Goal: Task Accomplishment & Management: Manage account settings

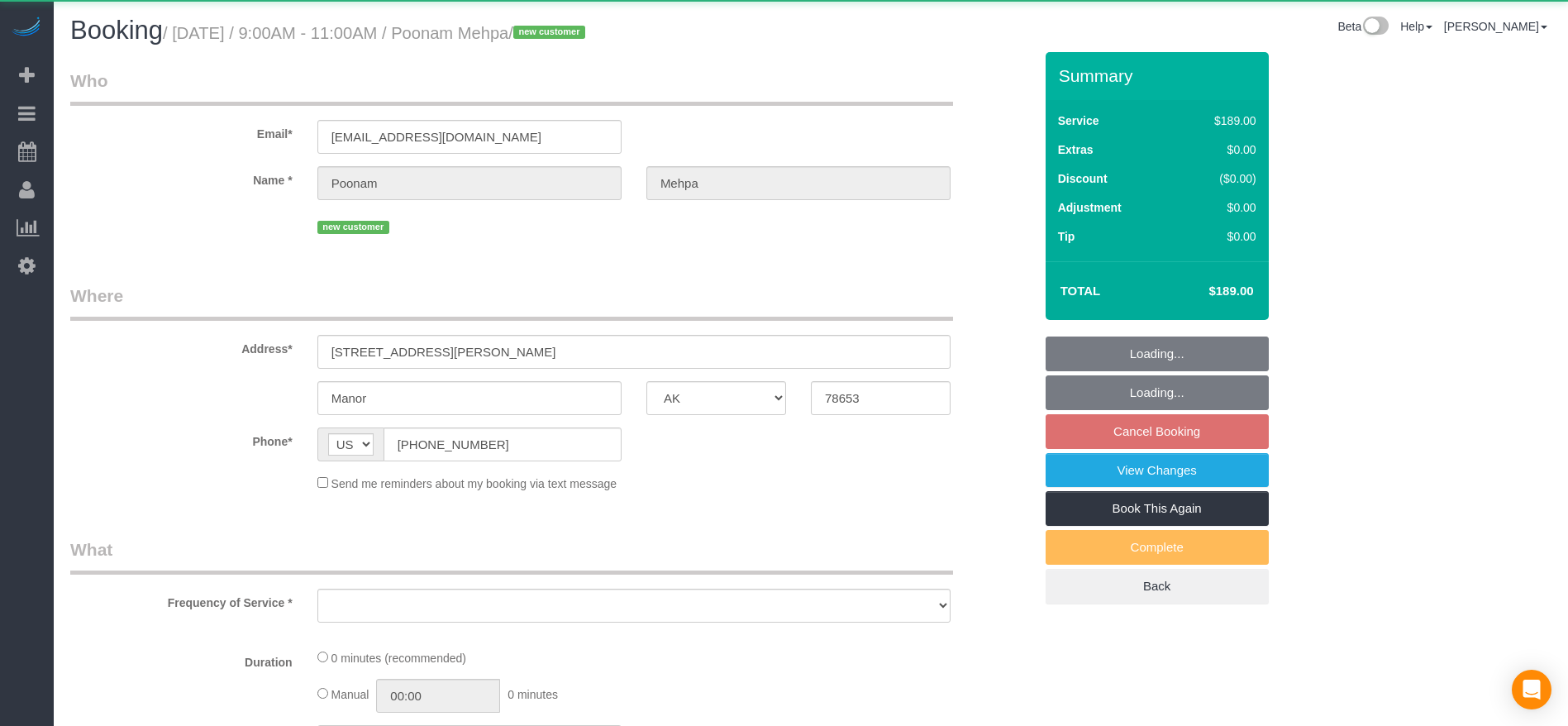
select select "[GEOGRAPHIC_DATA]"
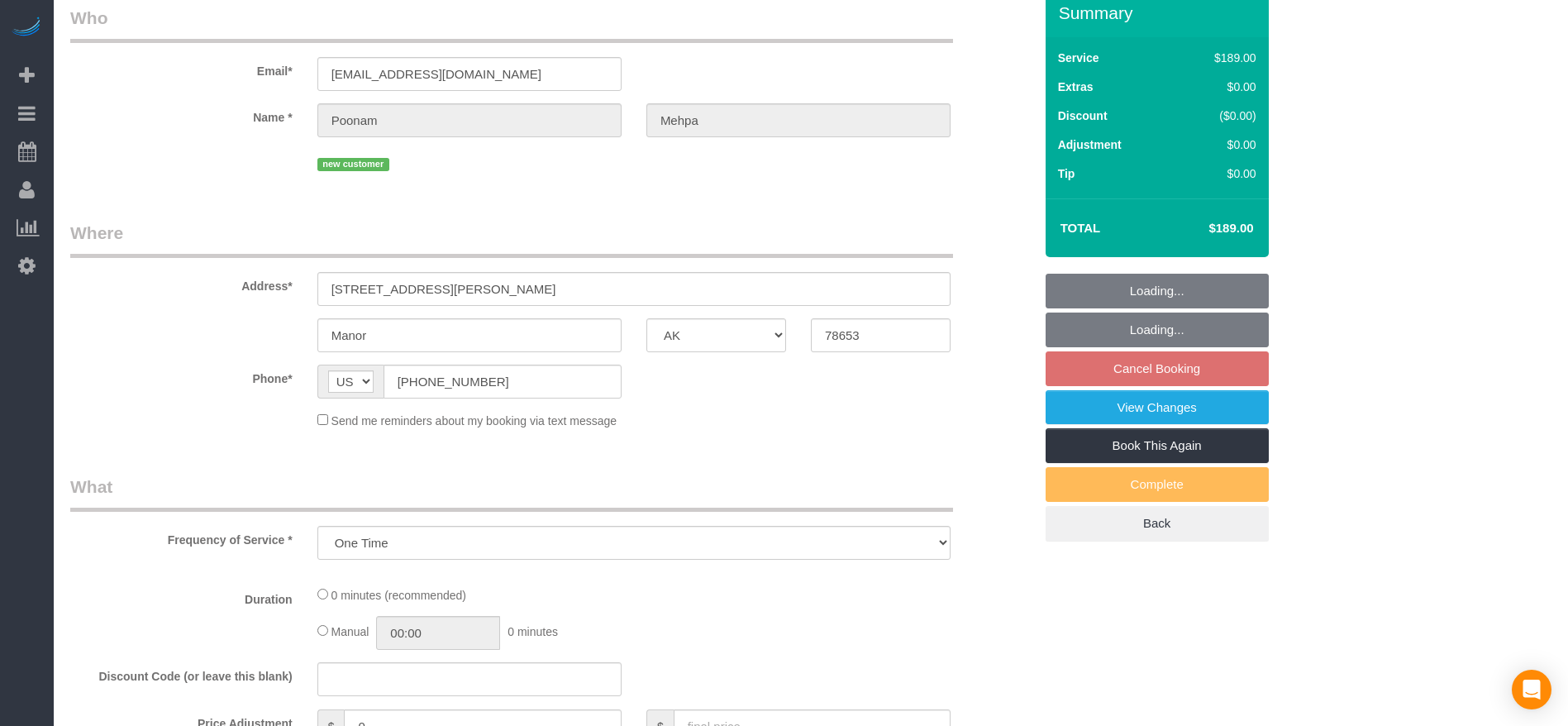
select select "object:1904"
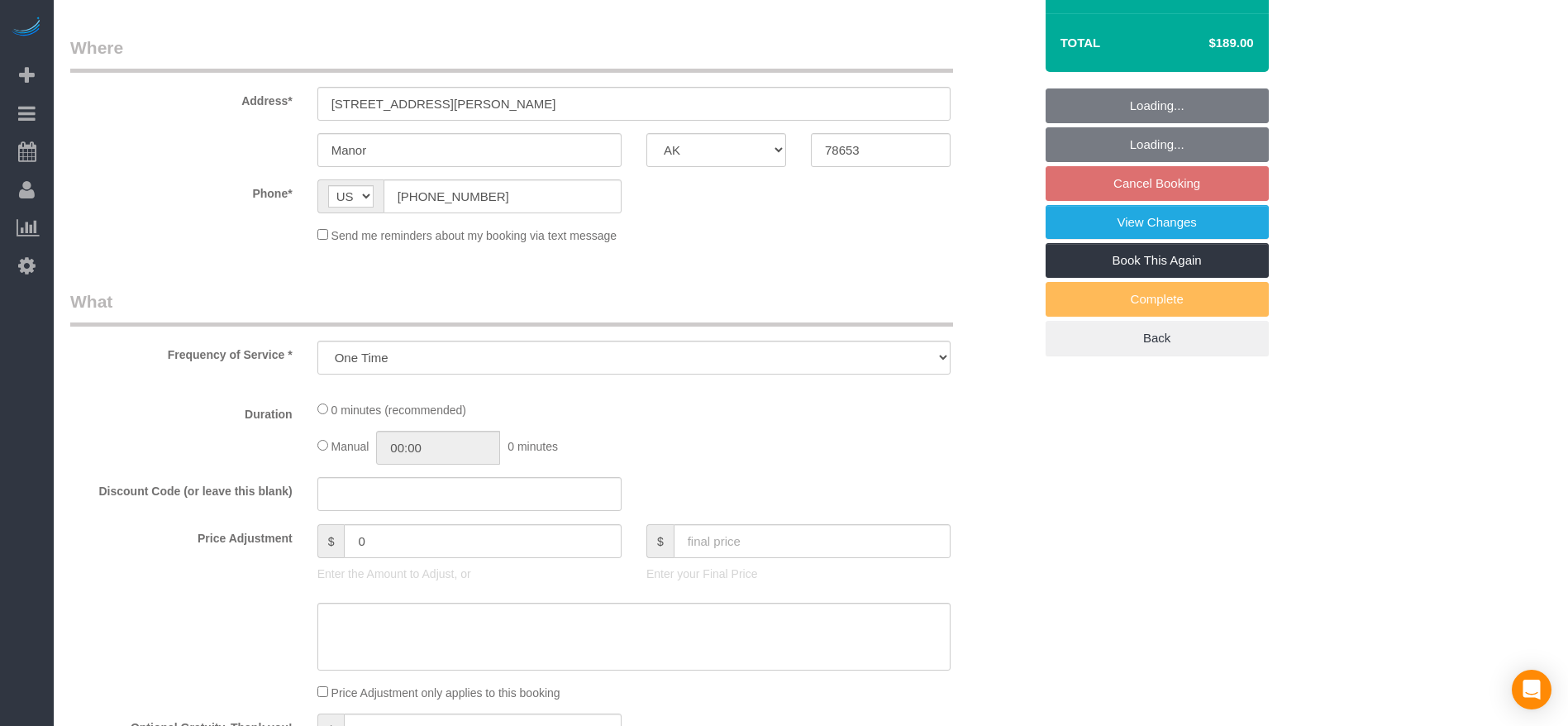
select select "3"
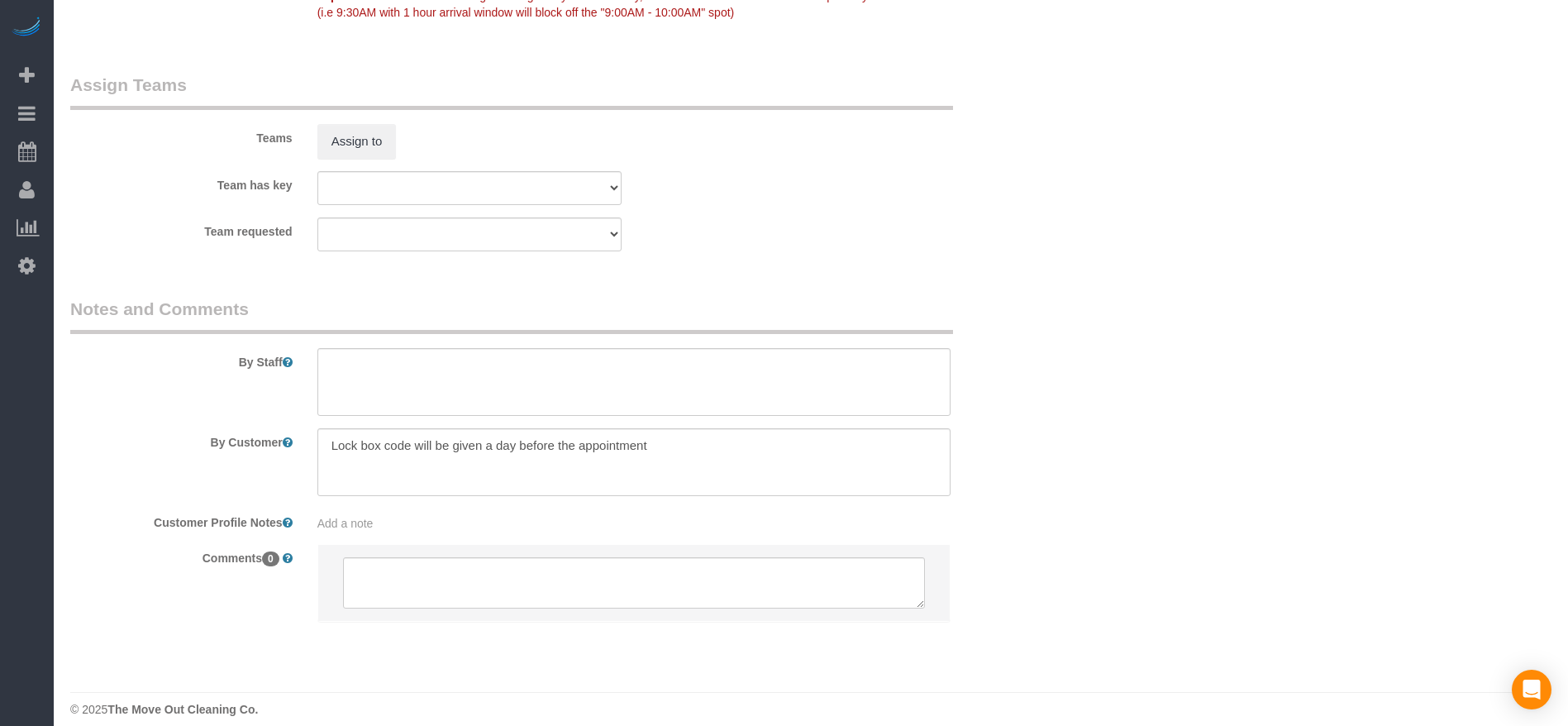
scroll to position [1714, 0]
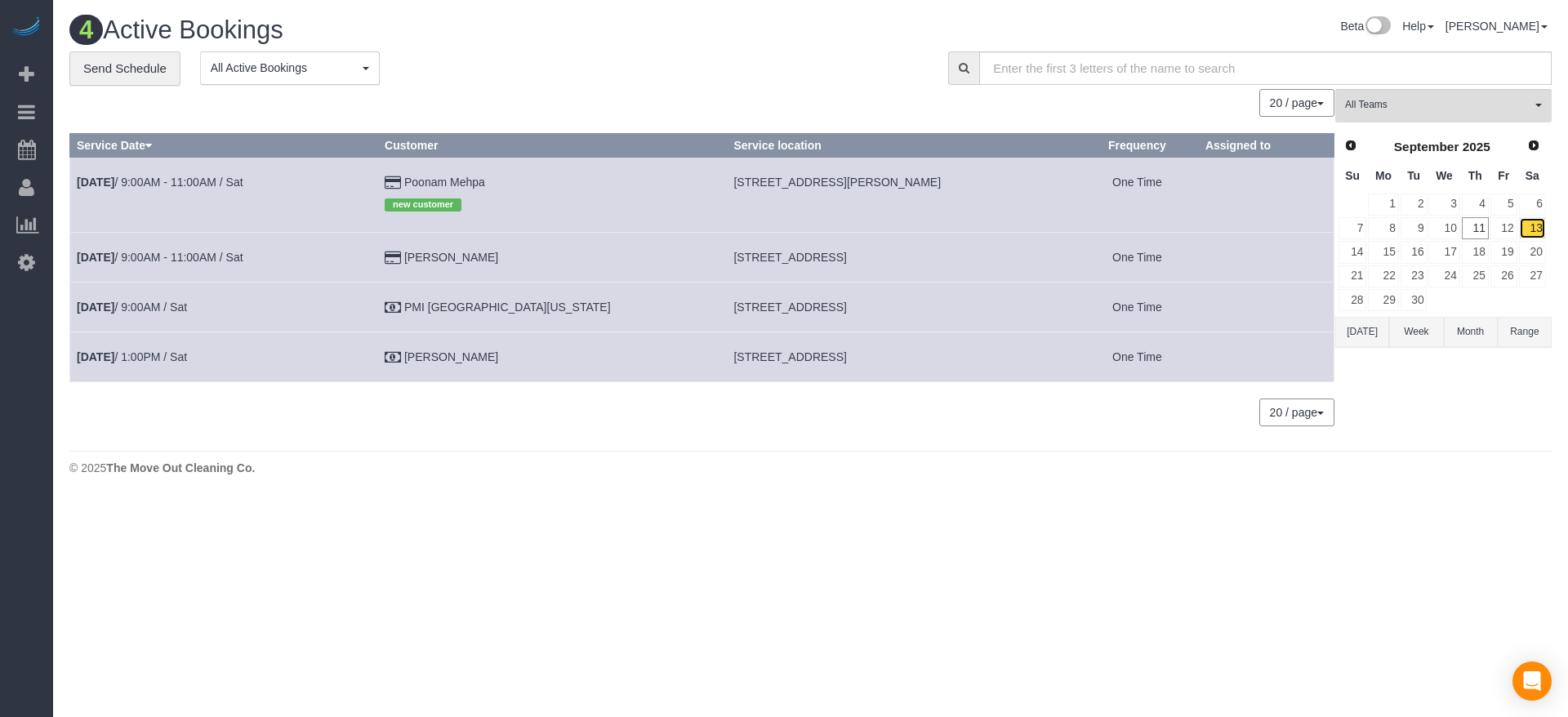
click at [1535, 223] on link "13" at bounding box center [1533, 227] width 27 height 22
click at [1359, 251] on link "14" at bounding box center [1353, 251] width 28 height 22
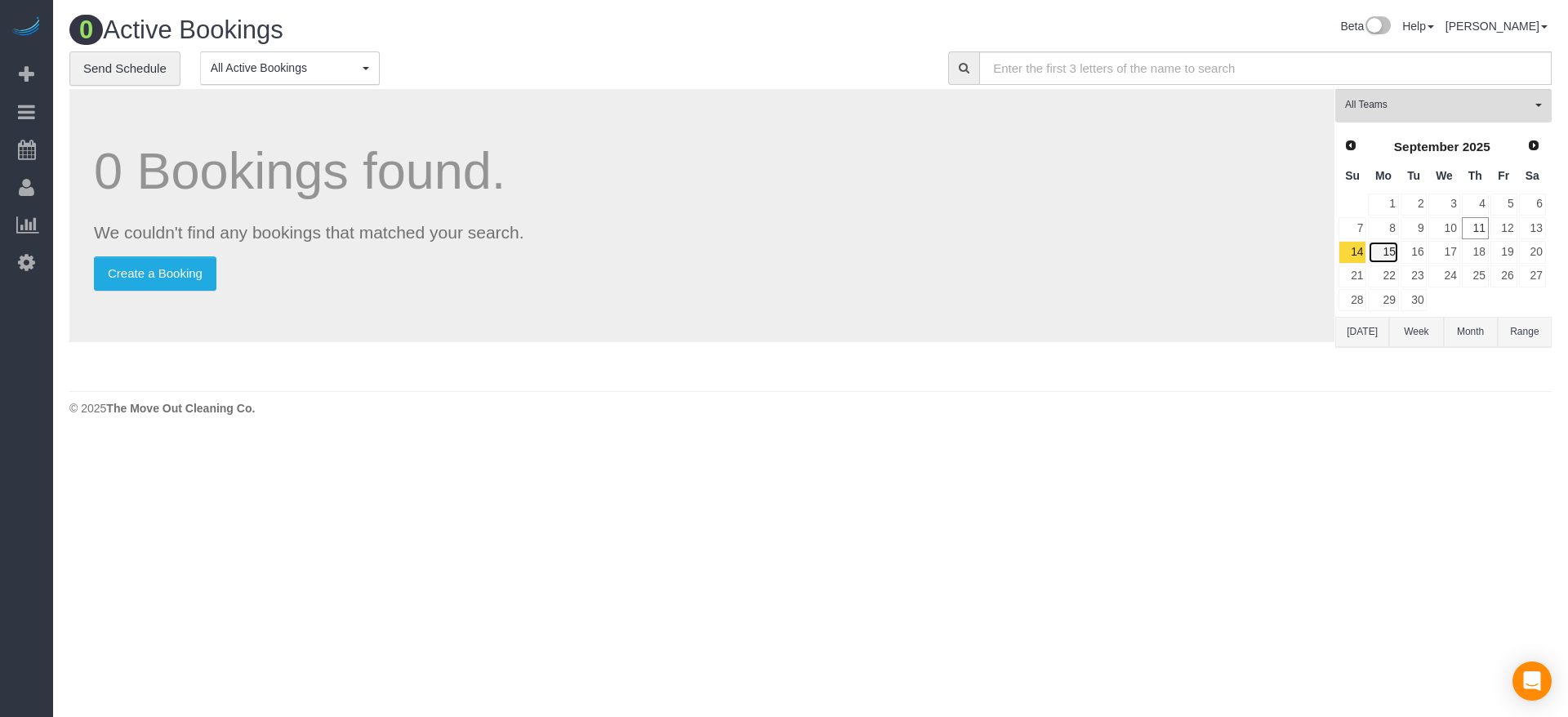
click at [1385, 242] on link "15" at bounding box center [1383, 251] width 30 height 22
